Goal: Information Seeking & Learning: Learn about a topic

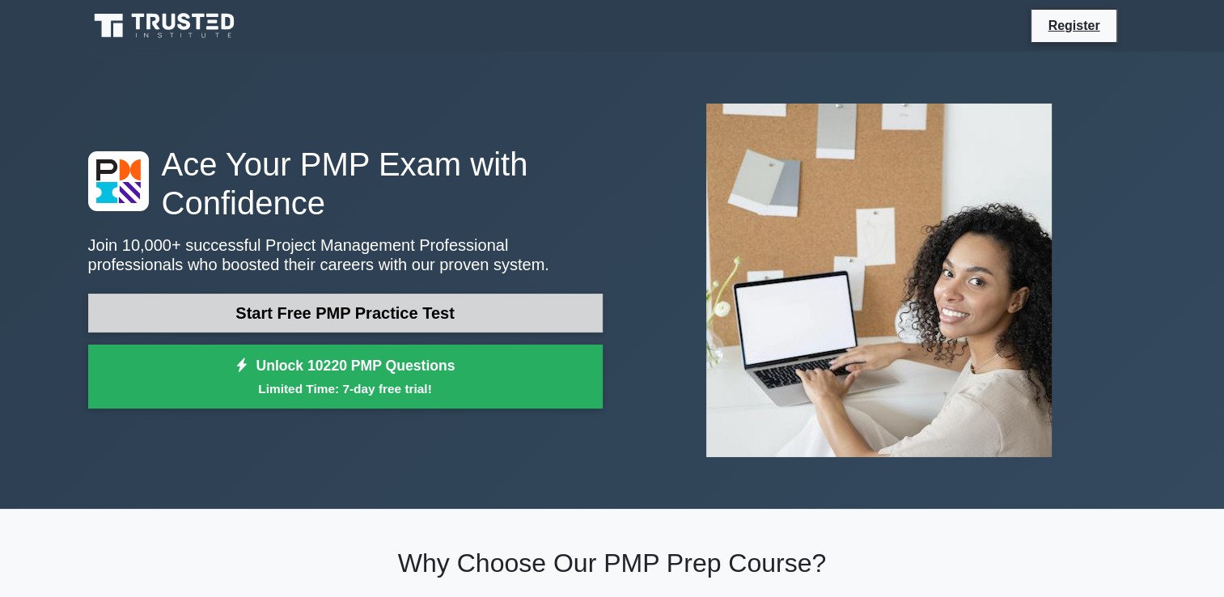
click at [341, 313] on link "Start Free PMP Practice Test" at bounding box center [345, 313] width 514 height 39
click at [351, 317] on link "Start Free PMP Practice Test" at bounding box center [345, 313] width 514 height 39
